Goal: Task Accomplishment & Management: Use online tool/utility

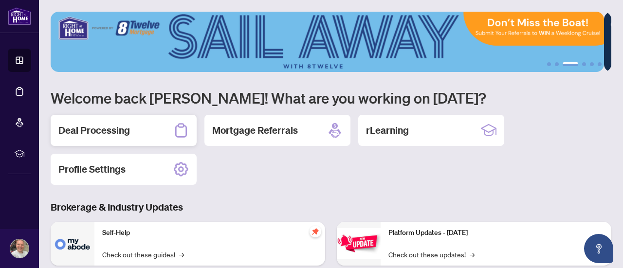
click at [103, 131] on h2 "Deal Processing" at bounding box center [94, 131] width 72 height 14
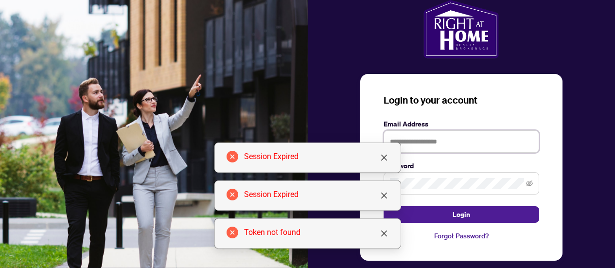
type input "**********"
